Goal: Contribute content: Add original content to the website for others to see

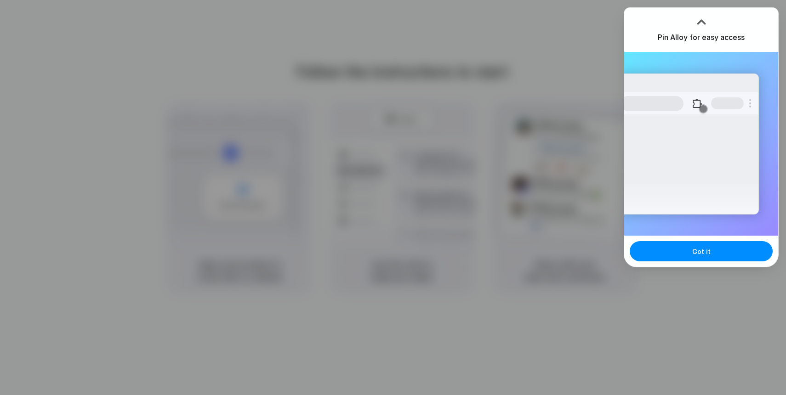
click at [732, 25] on div "Pin Alloy for easy access" at bounding box center [701, 30] width 154 height 44
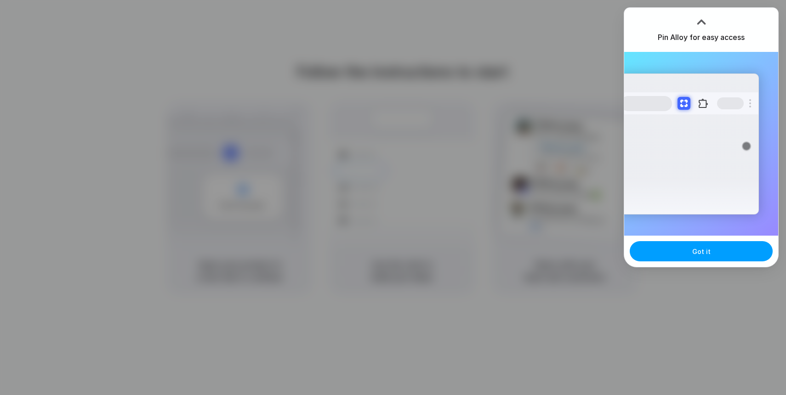
click at [727, 248] on button "Got it" at bounding box center [701, 251] width 143 height 20
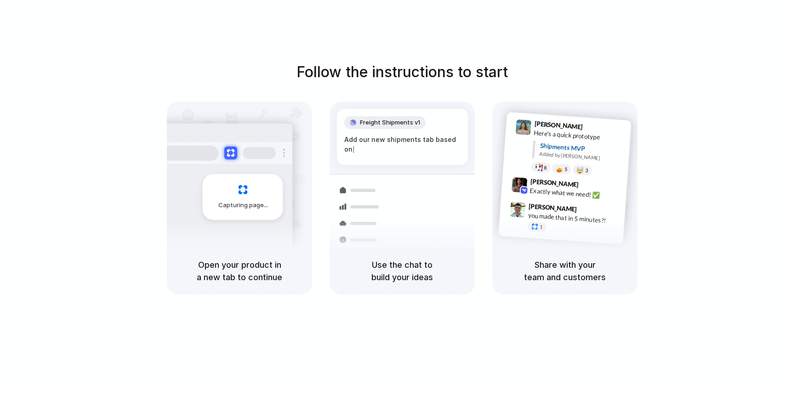
click at [255, 258] on div "Open your product in a new tab to continue" at bounding box center [239, 271] width 145 height 47
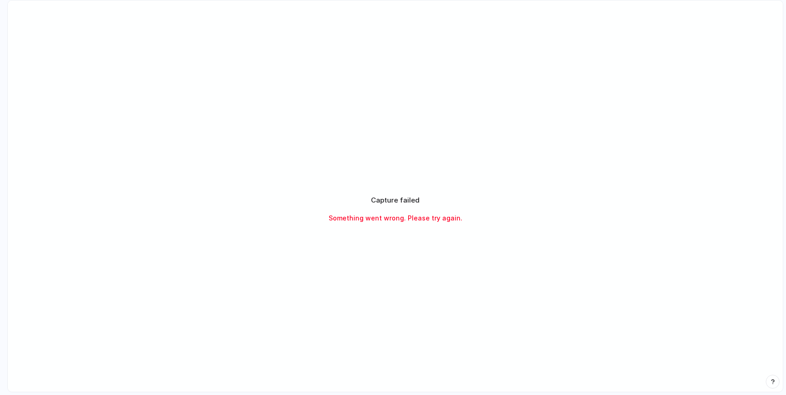
click at [451, 212] on div "Capture failed Something went wrong. Please try again." at bounding box center [395, 209] width 230 height 28
click at [390, 206] on div "Capture failed Something went wrong. Please try again." at bounding box center [395, 209] width 230 height 28
click at [424, 185] on div "Capture failed Something went wrong. Please try again." at bounding box center [395, 184] width 230 height 28
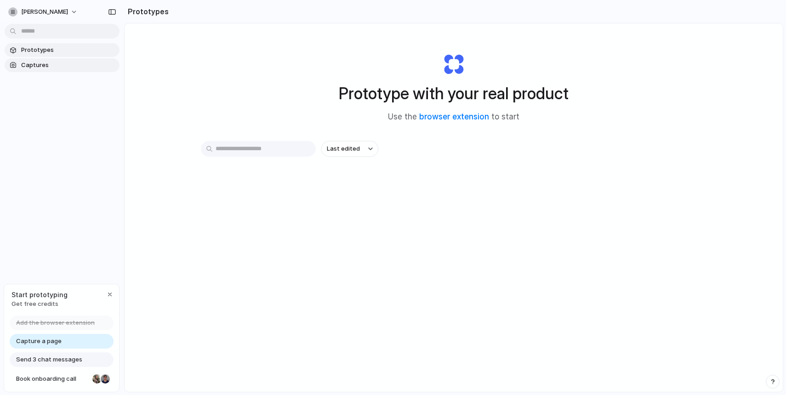
click at [57, 66] on span "Captures" at bounding box center [68, 65] width 95 height 9
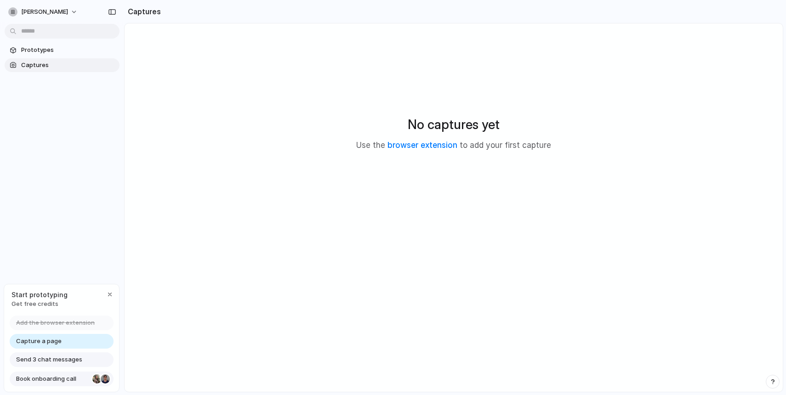
click at [74, 376] on span "Book onboarding call" at bounding box center [52, 379] width 73 height 9
click at [80, 47] on span "Prototypes" at bounding box center [68, 50] width 95 height 9
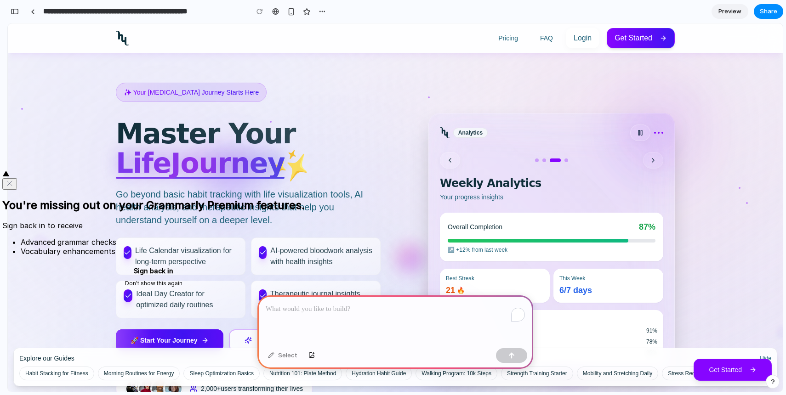
scroll to position [1, 0]
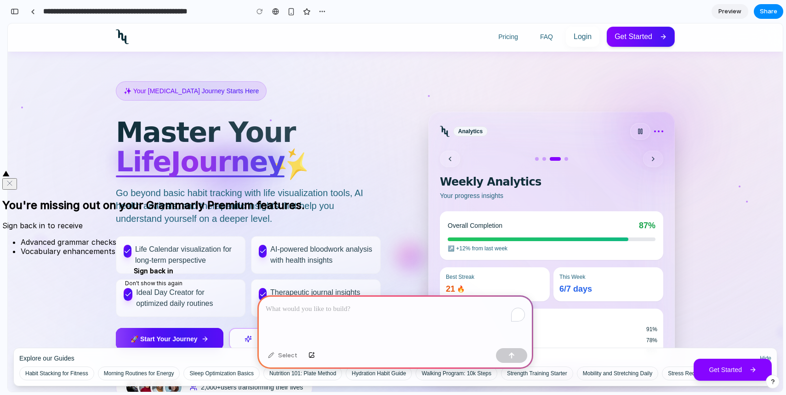
click at [13, 180] on icon "Close" at bounding box center [9, 183] width 7 height 7
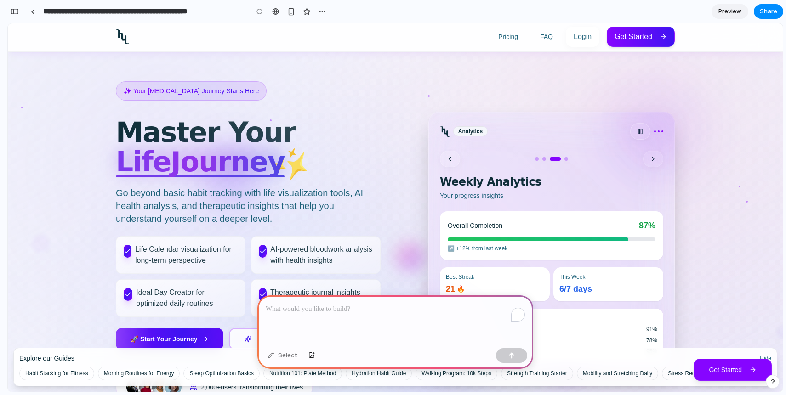
click at [399, 319] on div "To enrich screen reader interactions, please activate Accessibility in Grammarl…" at bounding box center [396, 320] width 276 height 49
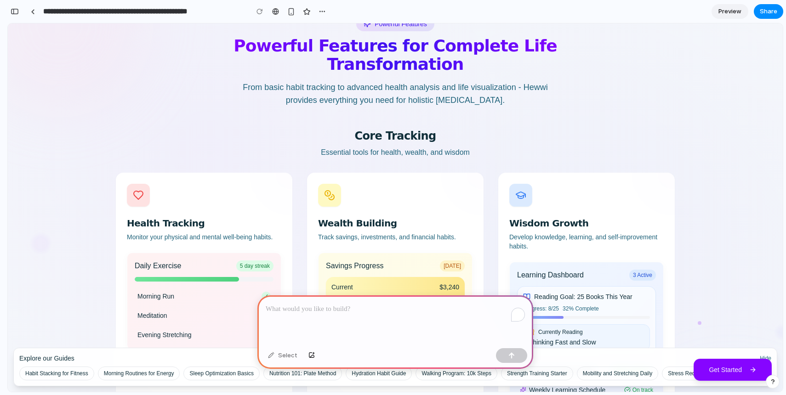
scroll to position [590, 0]
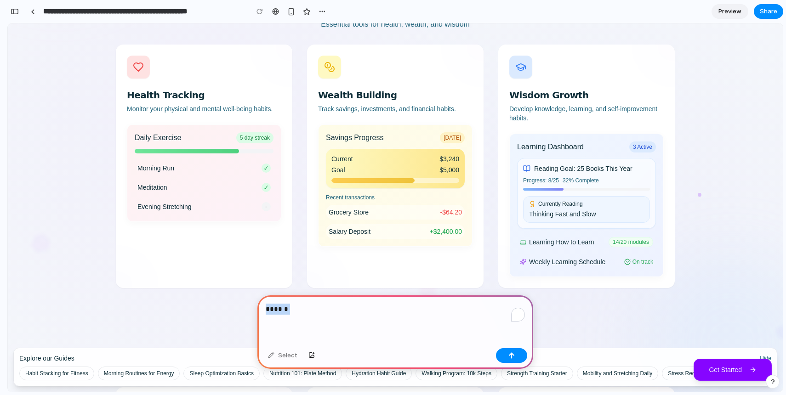
drag, startPoint x: 317, startPoint y: 338, endPoint x: 244, endPoint y: 300, distance: 82.1
click at [511, 360] on button "button" at bounding box center [511, 356] width 31 height 15
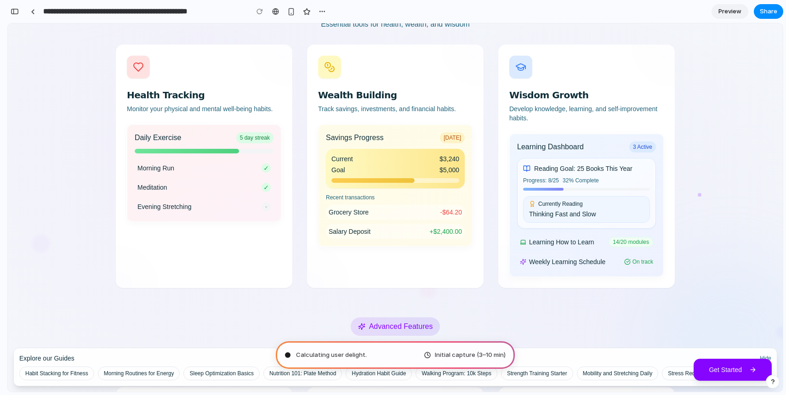
click at [367, 353] on div "Calculating user delight . Initial capture (3–10 min)" at bounding box center [395, 356] width 239 height 28
click at [350, 354] on span "Calculating user delight ..." at bounding box center [333, 355] width 74 height 9
click at [350, 354] on span "Calculating user delight" at bounding box center [330, 355] width 69 height 9
click at [454, 355] on span "Initial capture (3–10 min)" at bounding box center [470, 355] width 71 height 9
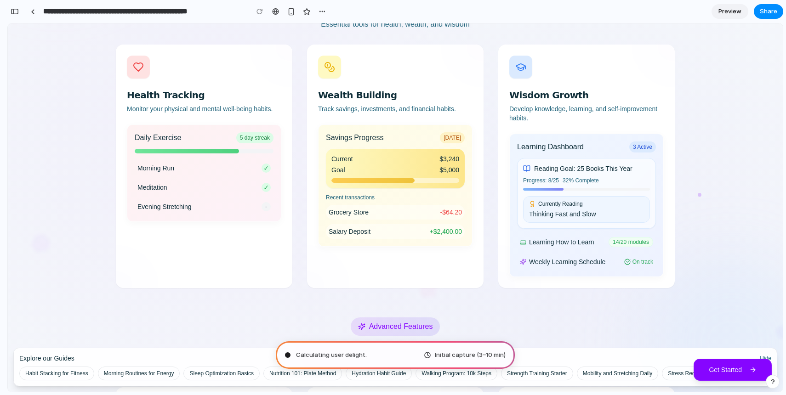
drag, startPoint x: 477, startPoint y: 381, endPoint x: 419, endPoint y: 313, distance: 89.1
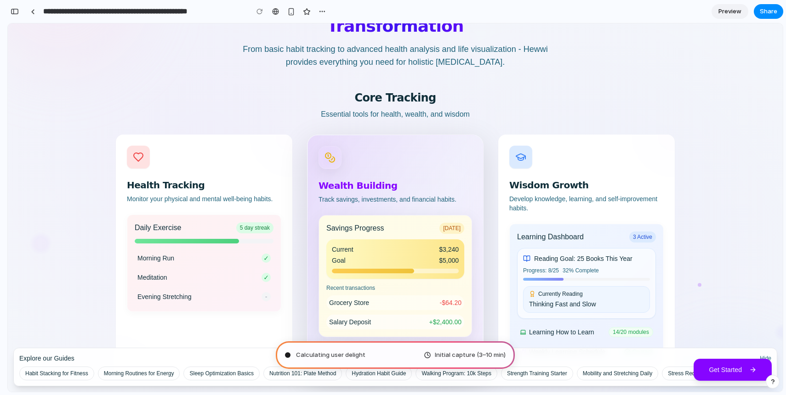
scroll to position [292, 0]
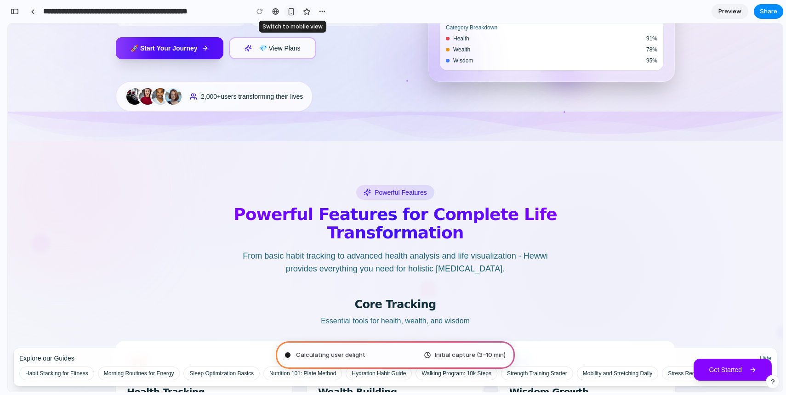
click at [292, 11] on div "button" at bounding box center [291, 12] width 8 height 8
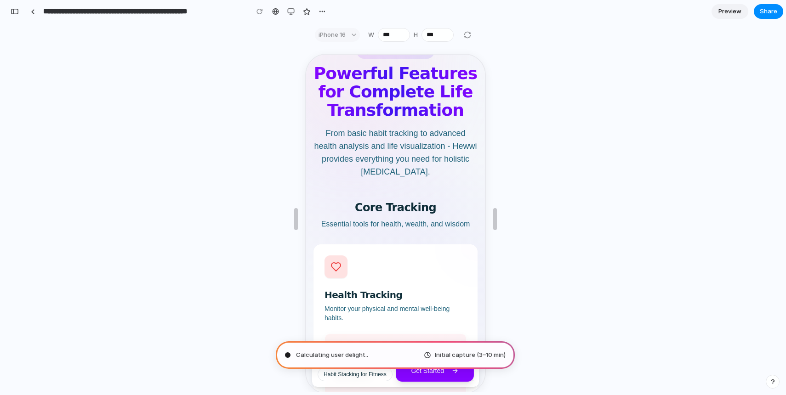
scroll to position [831, 0]
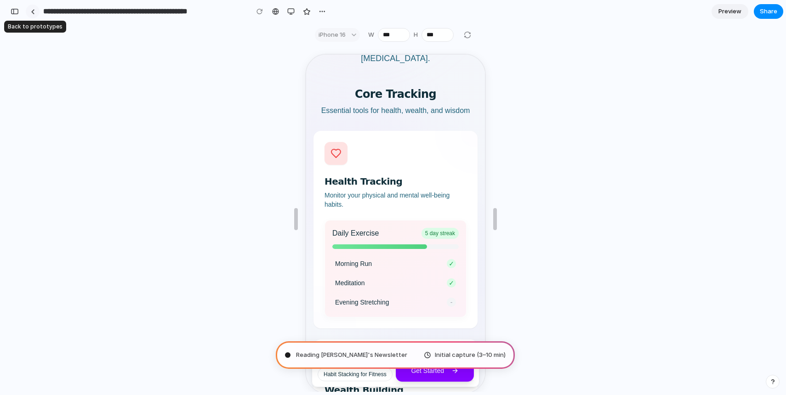
click at [32, 13] on div at bounding box center [33, 11] width 4 height 5
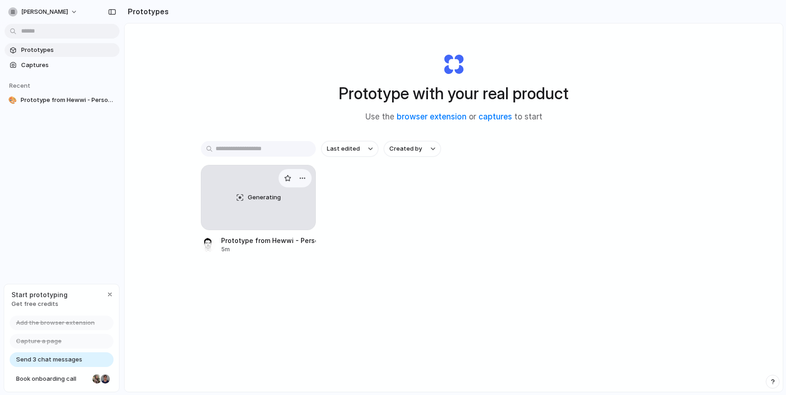
click at [289, 211] on div "Generating" at bounding box center [258, 198] width 114 height 64
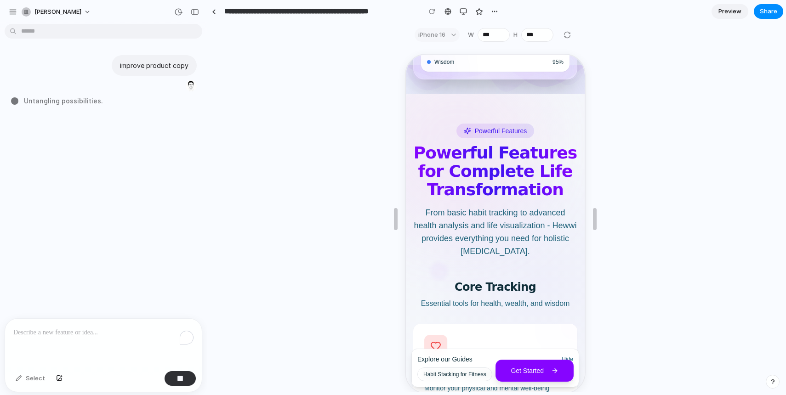
scroll to position [887, 0]
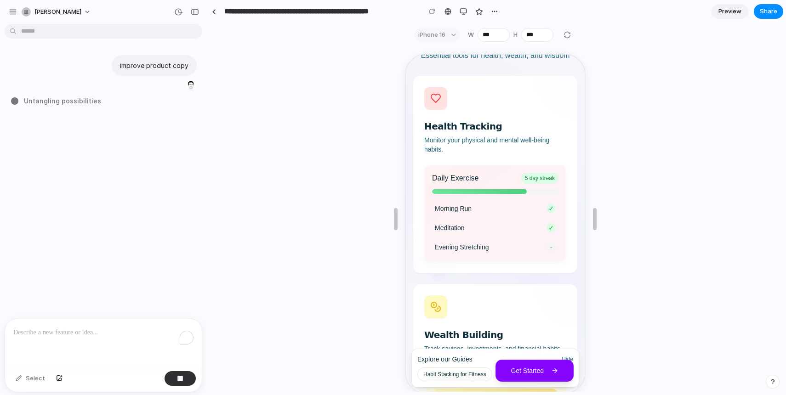
click at [137, 335] on p "To enrich screen reader interactions, please activate Accessibility in Grammarl…" at bounding box center [103, 332] width 180 height 11
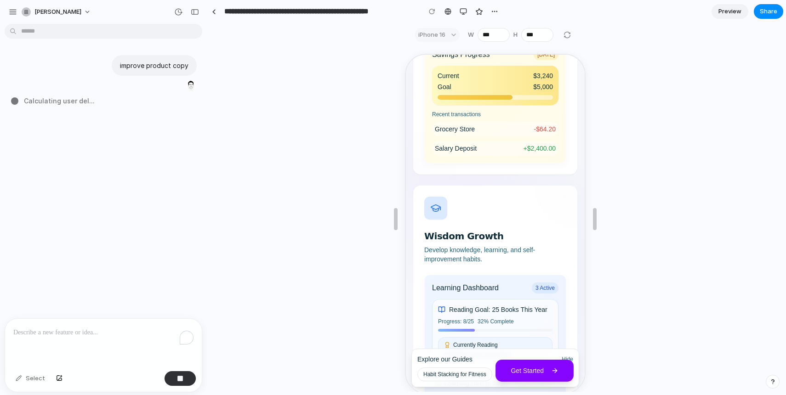
scroll to position [1766, 0]
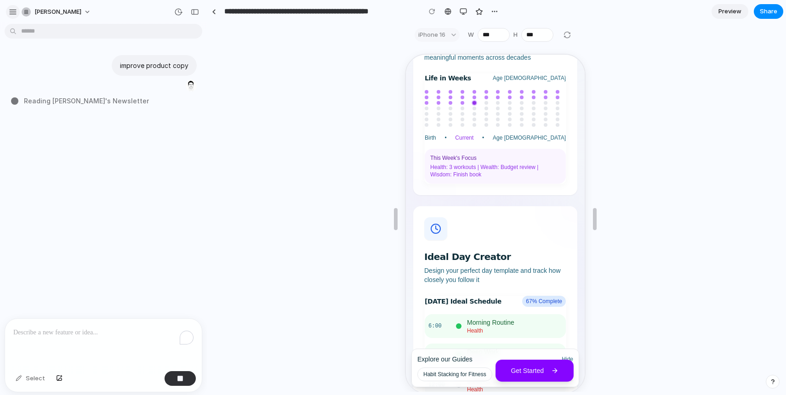
click at [14, 6] on button "button" at bounding box center [13, 12] width 14 height 14
click at [13, 8] on div "button" at bounding box center [13, 12] width 8 height 8
click at [67, 97] on span "Brewing product ideas ..." at bounding box center [63, 101] width 79 height 10
click at [67, 97] on span "Brewing product ideas" at bounding box center [60, 101] width 73 height 10
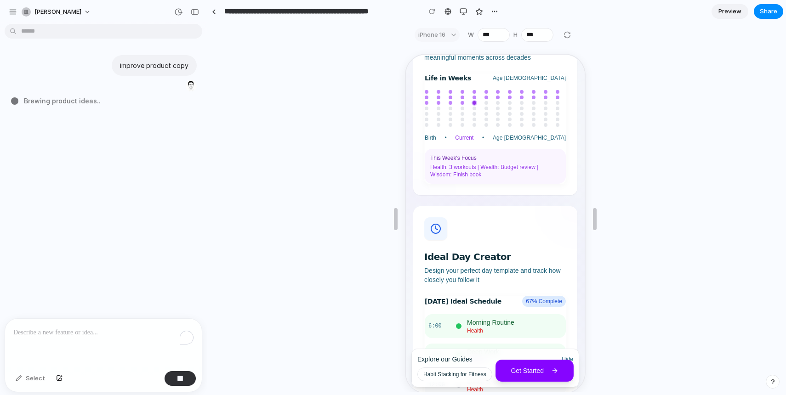
click at [93, 107] on div "improve product copy Brewing product ideas .." at bounding box center [100, 173] width 201 height 291
click at [44, 11] on span "zain-abiddin" at bounding box center [57, 11] width 47 height 9
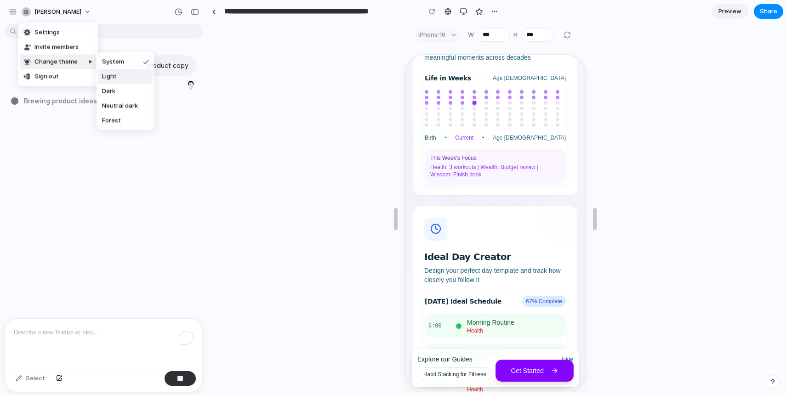
click at [115, 80] on span "Light" at bounding box center [109, 76] width 15 height 9
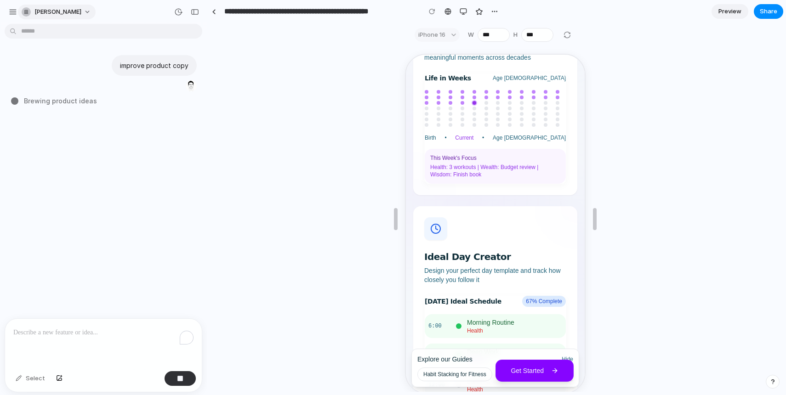
click at [65, 14] on span "zain-abiddin" at bounding box center [57, 11] width 47 height 9
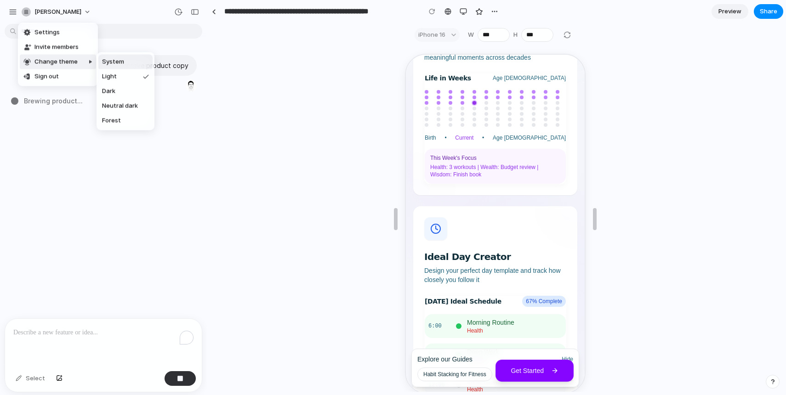
click at [77, 57] on div at bounding box center [86, 91] width 19 height 78
click at [86, 57] on div at bounding box center [91, 91] width 11 height 78
click at [120, 88] on li "Dark" at bounding box center [125, 91] width 54 height 15
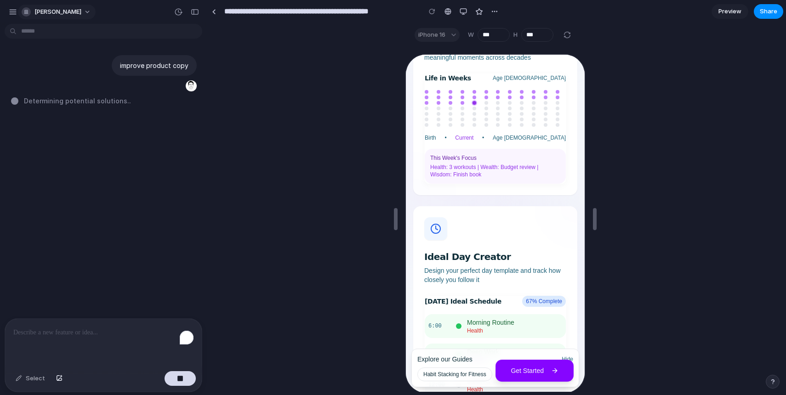
click at [70, 12] on span "zain-abiddin" at bounding box center [57, 11] width 47 height 9
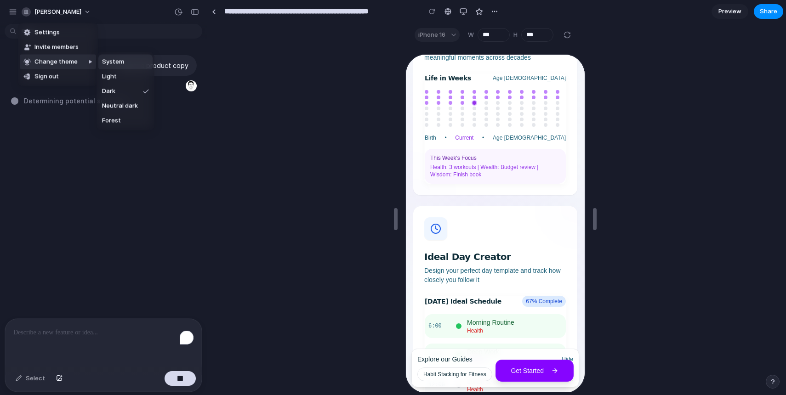
click at [116, 65] on span "System" at bounding box center [113, 61] width 22 height 9
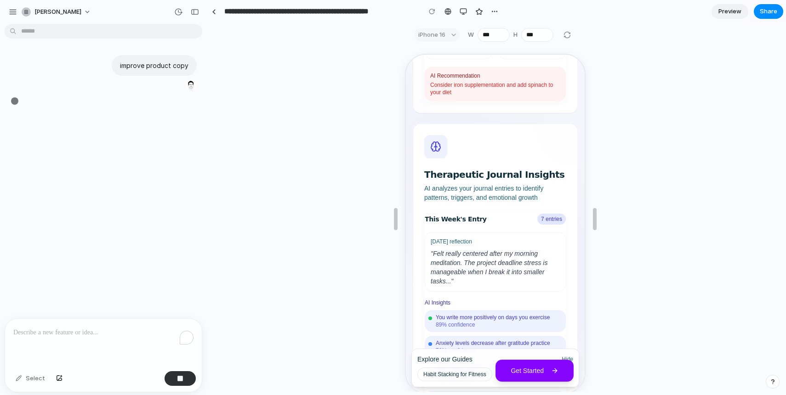
scroll to position [2443, 0]
type input "**********"
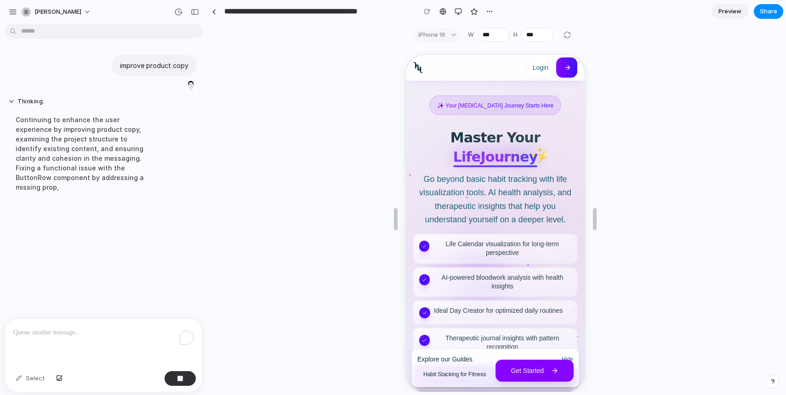
scroll to position [0, 0]
click at [110, 140] on div "Continuing to enhance the user experience by improving product copy, examining …" at bounding box center [85, 153] width 154 height 88
